Goal: Use online tool/utility: Utilize a website feature to perform a specific function

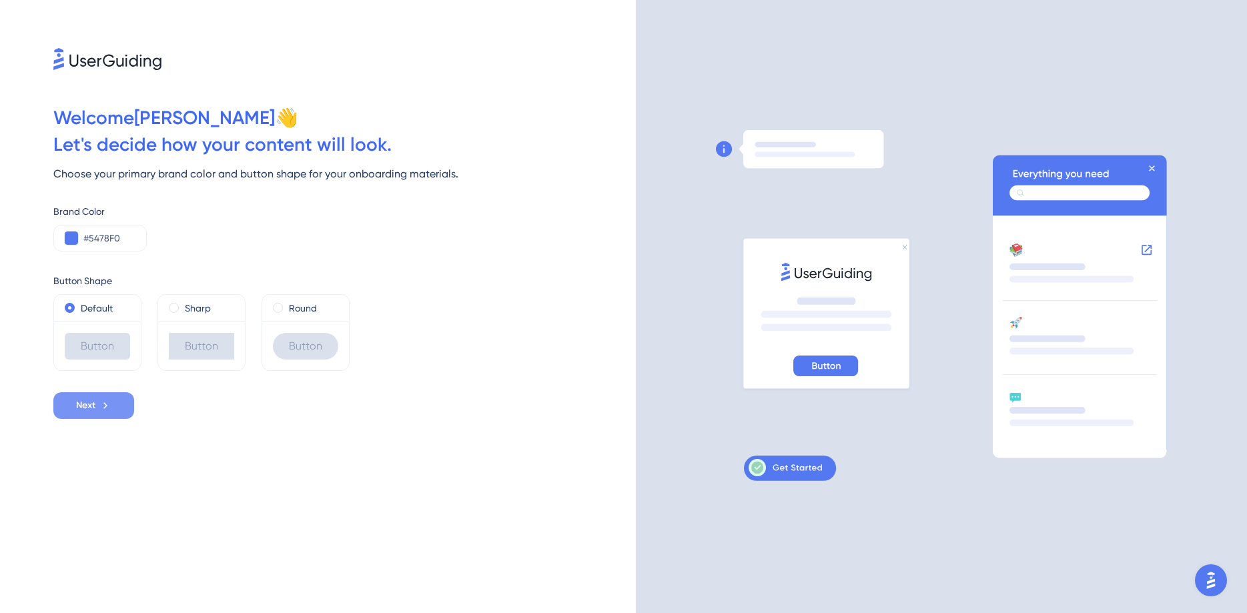
click at [88, 409] on span "Next" at bounding box center [85, 406] width 19 height 16
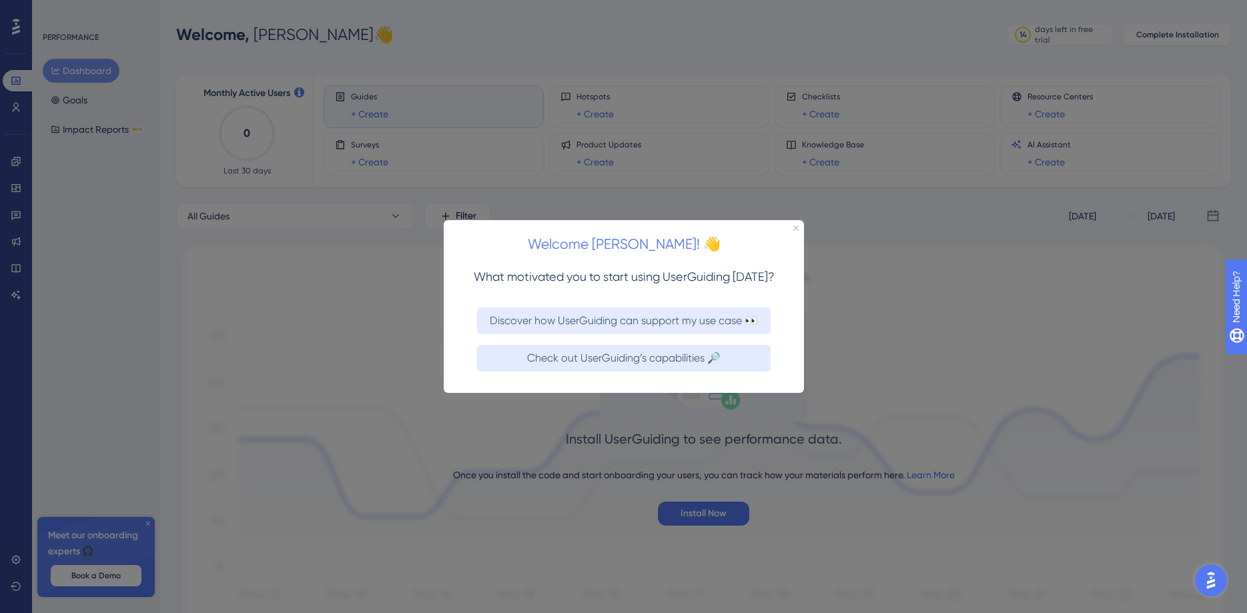
click at [703, 514] on div at bounding box center [623, 306] width 1247 height 613
click at [718, 512] on div at bounding box center [623, 306] width 1247 height 613
click at [700, 514] on div at bounding box center [623, 306] width 1247 height 613
click at [798, 221] on div "Welcome [PERSON_NAME]! 👋" at bounding box center [623, 239] width 360 height 41
click at [698, 511] on div at bounding box center [623, 306] width 1247 height 613
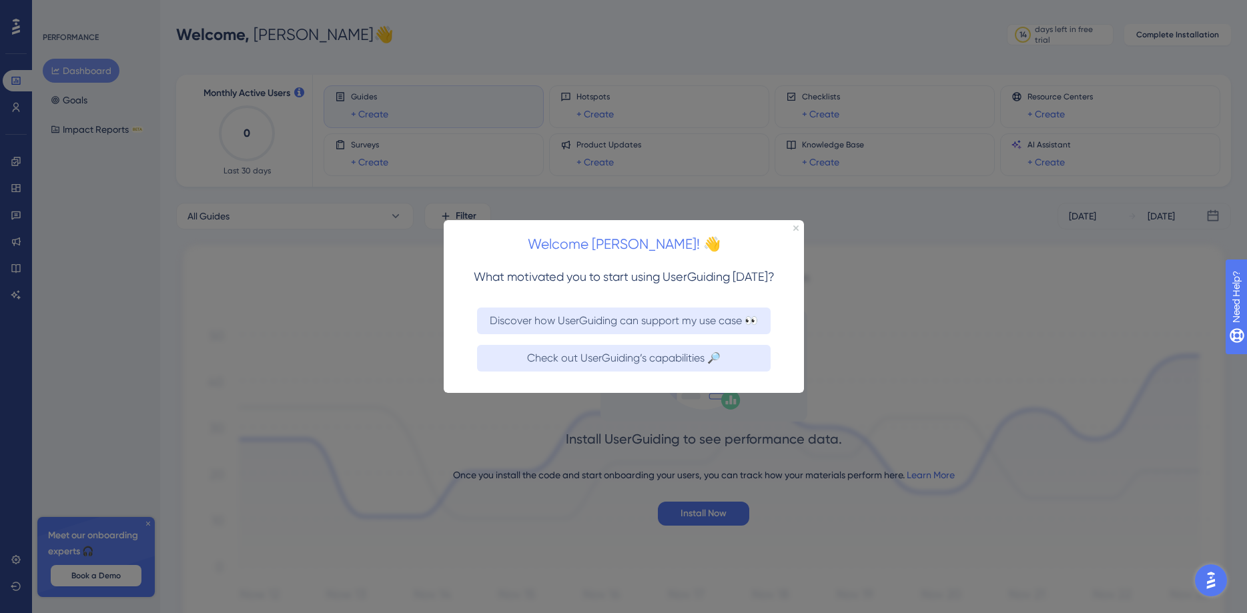
click at [797, 223] on div "Welcome [PERSON_NAME]! 👋" at bounding box center [623, 239] width 360 height 41
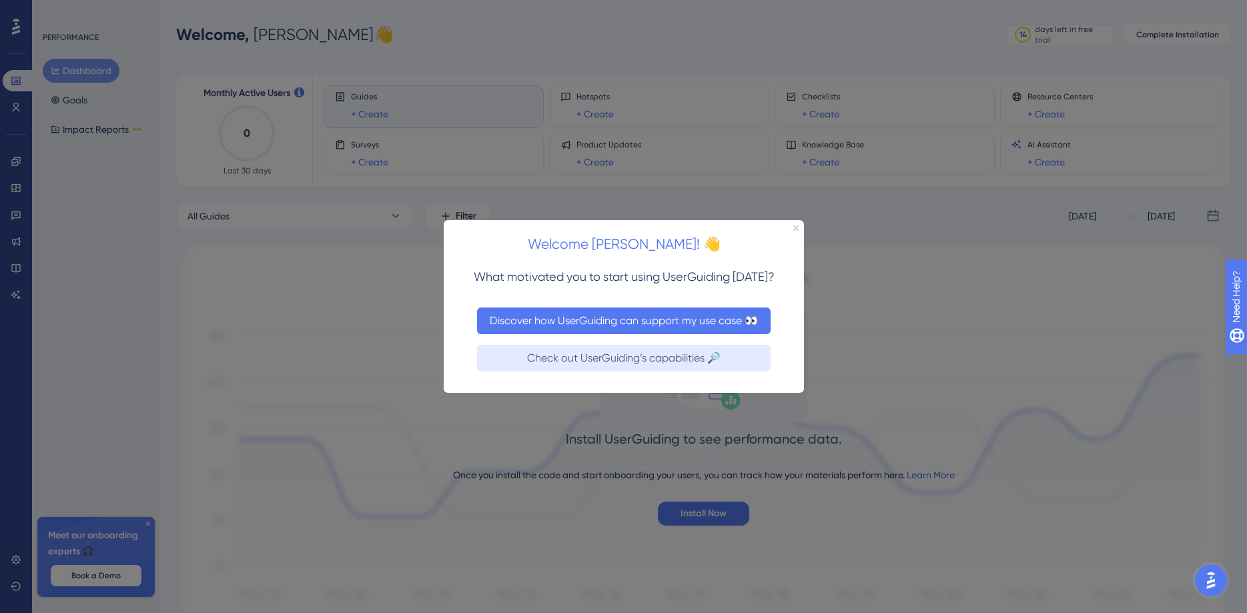
click at [600, 322] on button "Discover how UserGuiding can support my use case 👀" at bounding box center [623, 320] width 294 height 27
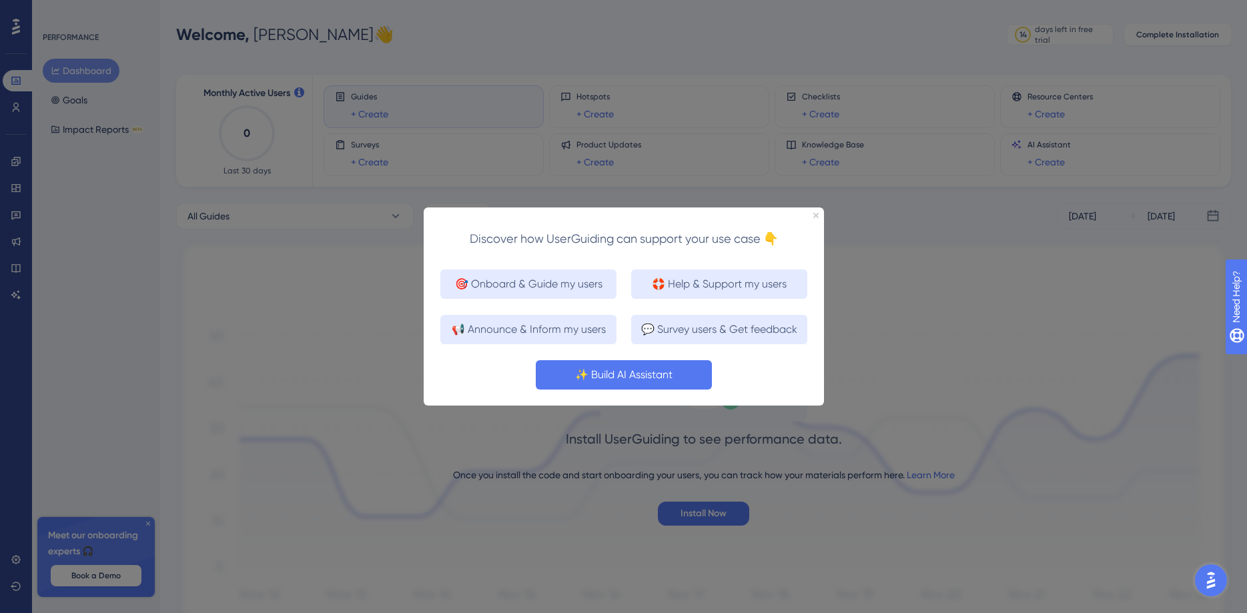
click at [650, 379] on button "✨ Build AI Assistant" at bounding box center [623, 374] width 176 height 29
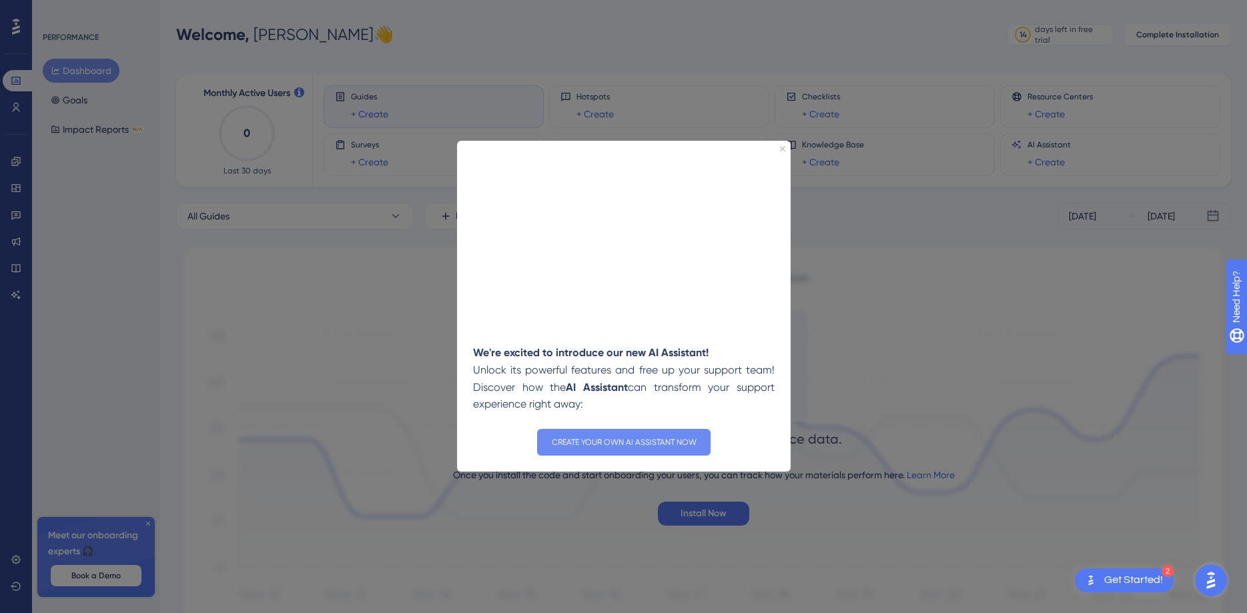
click at [657, 447] on button "CREATE YOUR OWN AI ASSISTANT NOW" at bounding box center [622, 442] width 173 height 27
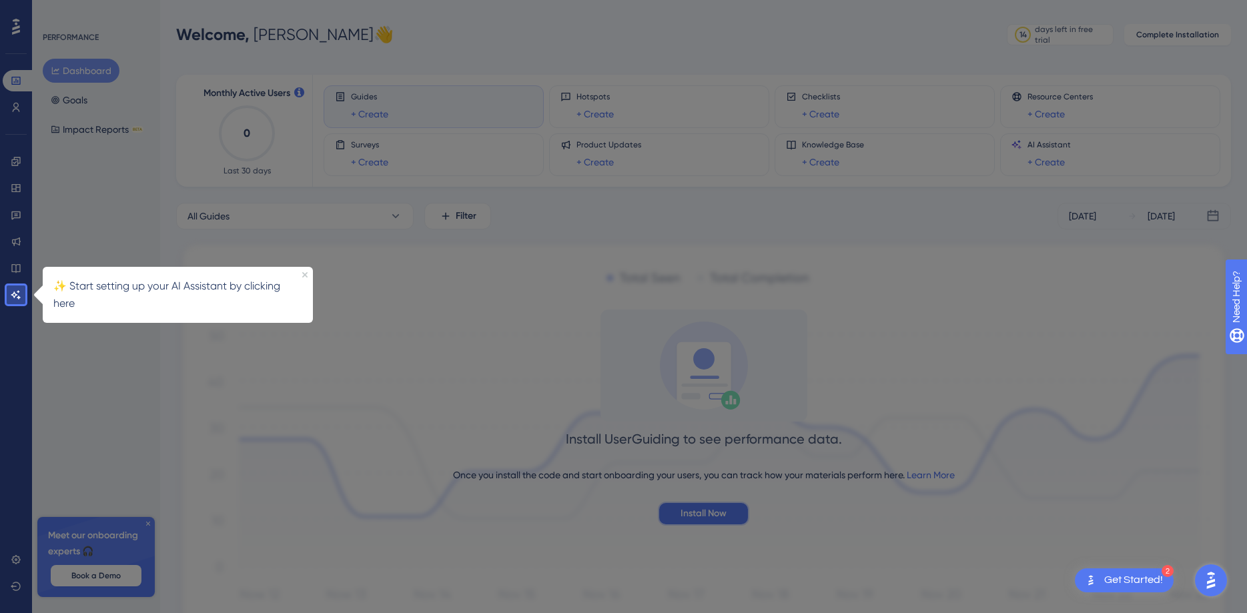
click at [724, 516] on span "Install Now" at bounding box center [703, 514] width 46 height 16
